Goal: Task Accomplishment & Management: Manage account settings

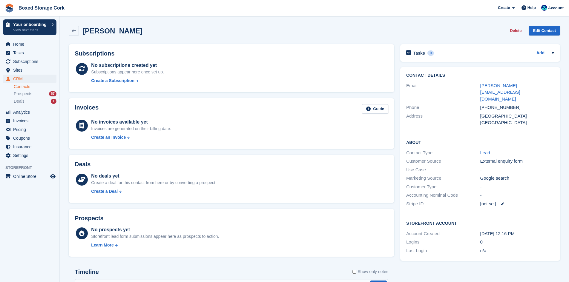
scroll to position [6, 0]
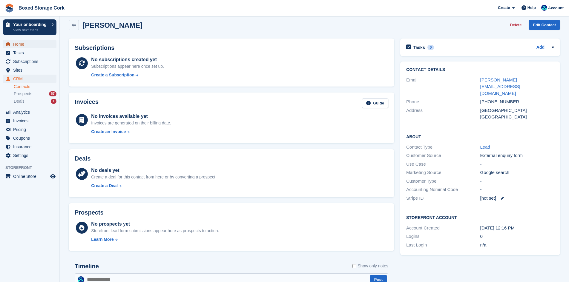
click at [28, 45] on span "Home" at bounding box center [31, 44] width 36 height 8
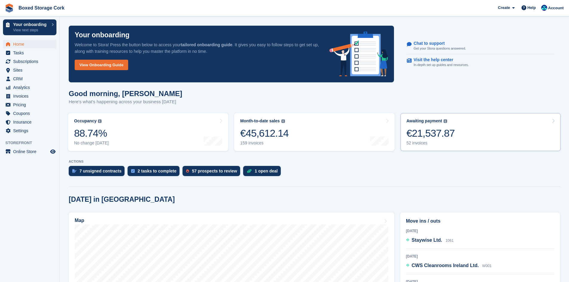
click at [434, 129] on div "€21,537.87" at bounding box center [431, 133] width 48 height 12
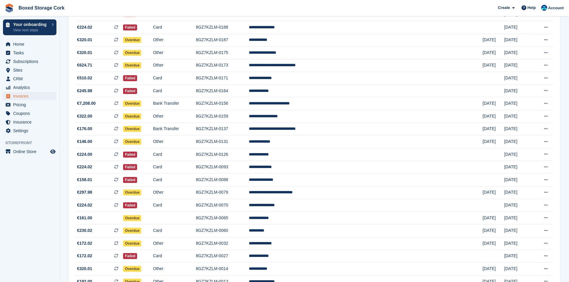
scroll to position [484, 0]
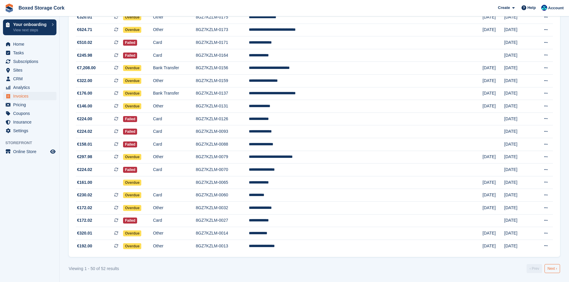
click at [555, 270] on link "Next ›" at bounding box center [553, 268] width 16 height 9
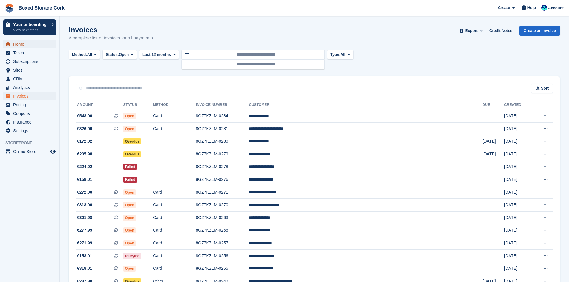
click at [18, 46] on span "Home" at bounding box center [31, 44] width 36 height 8
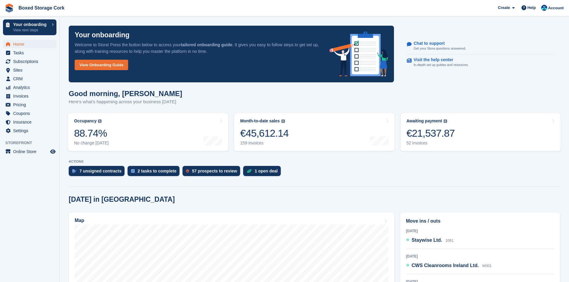
scroll to position [120, 0]
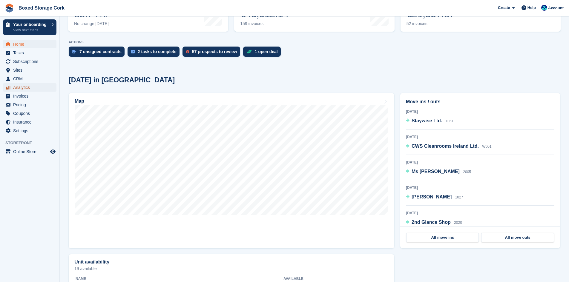
click at [18, 88] on span "Analytics" at bounding box center [31, 87] width 36 height 8
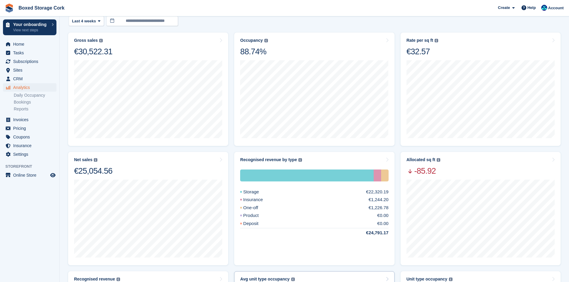
scroll to position [52, 0]
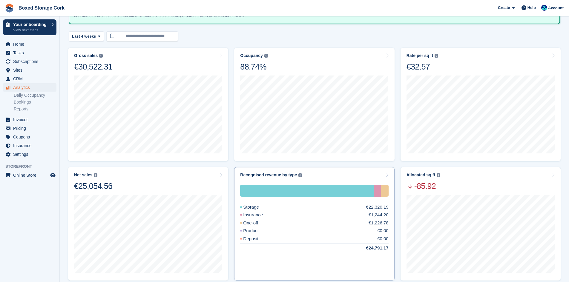
click at [313, 211] on div "Storage €22,320.19 Insurance €1,244.20 One-off €1,226.78 Product €0.00 Deposit …" at bounding box center [314, 218] width 148 height 67
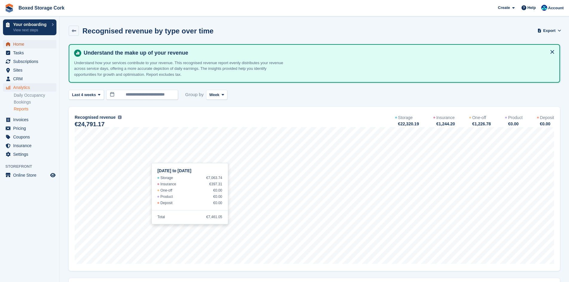
click at [24, 45] on span "Home" at bounding box center [31, 44] width 36 height 8
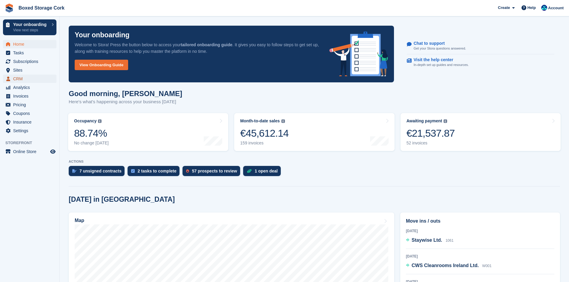
click at [27, 78] on span "CRM" at bounding box center [31, 79] width 36 height 8
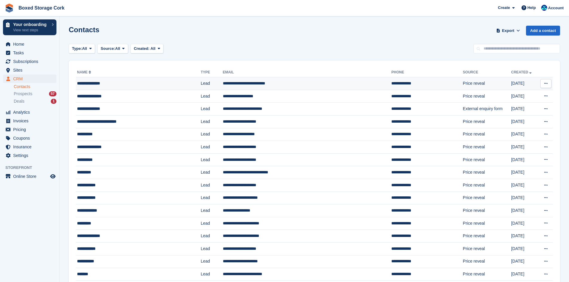
click at [113, 87] on td "**********" at bounding box center [138, 83] width 125 height 13
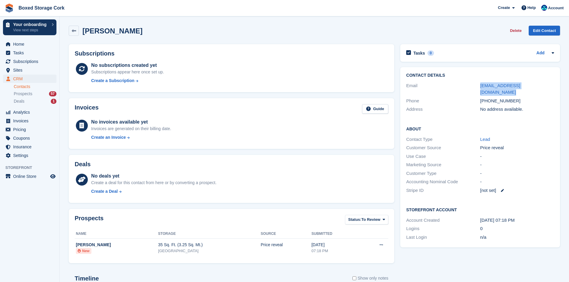
drag, startPoint x: 545, startPoint y: 86, endPoint x: 480, endPoint y: 89, distance: 64.3
click at [480, 89] on div "Email [EMAIL_ADDRESS][DOMAIN_NAME]" at bounding box center [480, 89] width 148 height 15
copy link "[EMAIL_ADDRESS][DOMAIN_NAME]"
click at [30, 81] on span "CRM" at bounding box center [31, 79] width 36 height 8
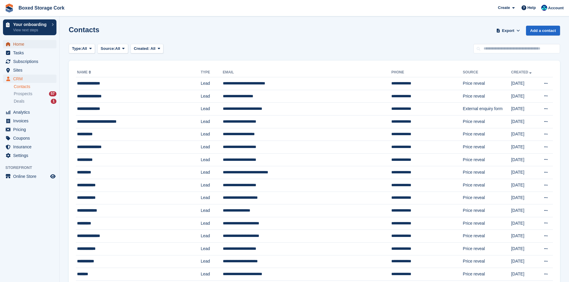
click at [20, 43] on span "Home" at bounding box center [31, 44] width 36 height 8
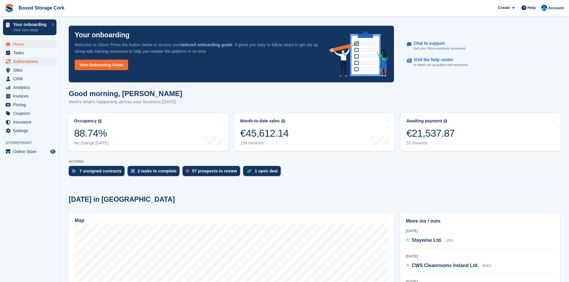
click at [26, 61] on span "Subscriptions" at bounding box center [31, 61] width 36 height 8
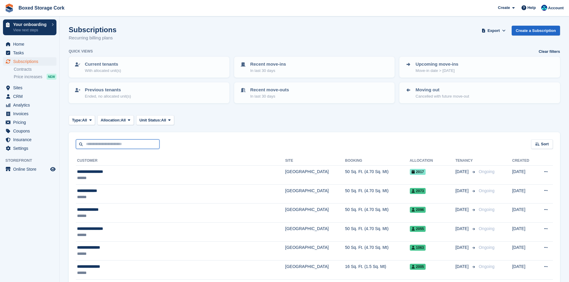
click at [115, 147] on input "text" at bounding box center [118, 145] width 84 height 10
type input "*******"
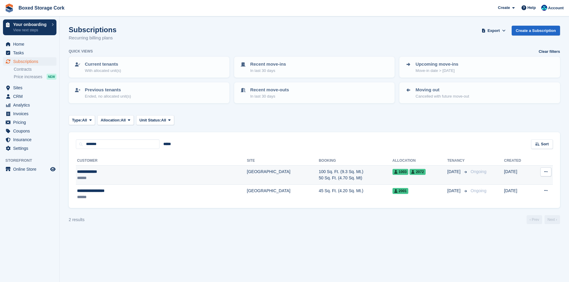
click at [135, 177] on div "******" at bounding box center [128, 178] width 102 height 6
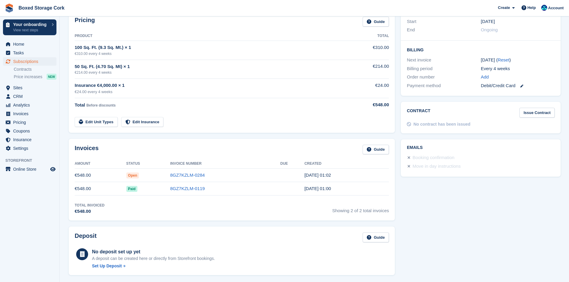
scroll to position [120, 0]
